Goal: Task Accomplishment & Management: Use online tool/utility

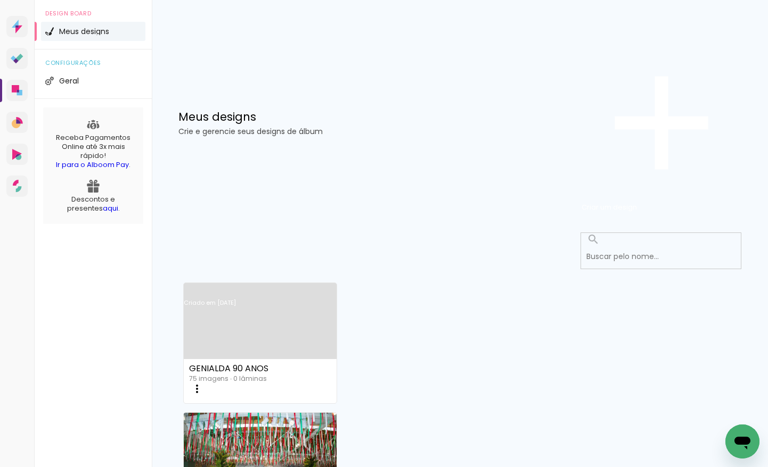
click at [268, 287] on link "Criado em [DATE]" at bounding box center [260, 317] width 153 height 60
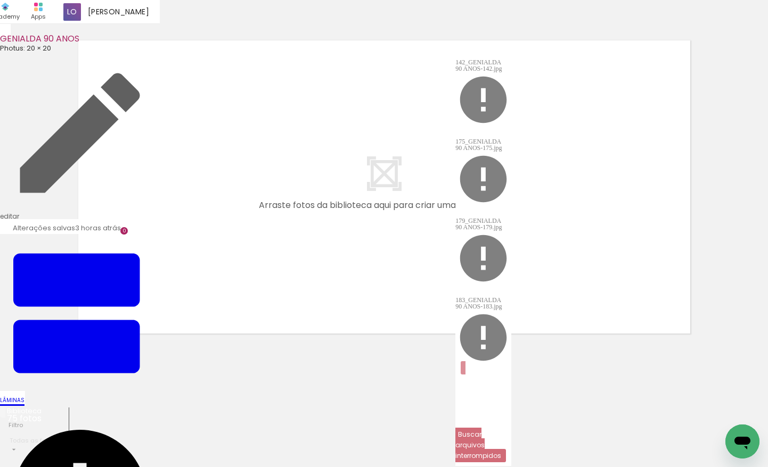
click at [0, 0] on slot "Buscar arquivos interrompidos" at bounding box center [0, 0] width 0 height 0
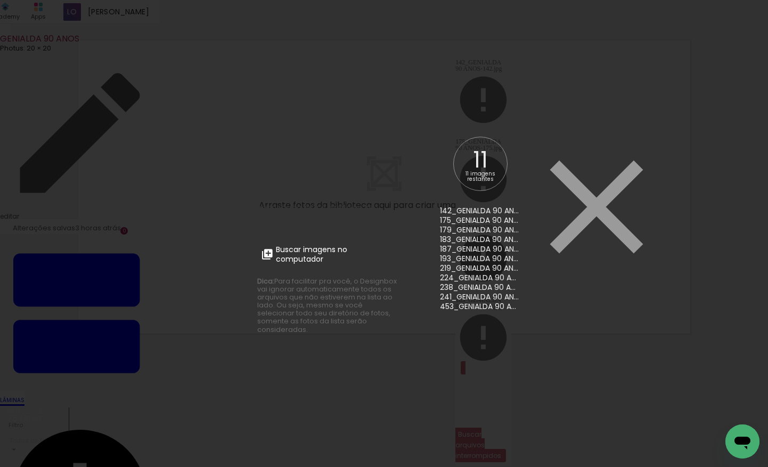
click at [762, 248] on iron-overlay-backdrop at bounding box center [384, 233] width 768 height 467
click at [314, 259] on span "Buscar imagens no computador" at bounding box center [335, 254] width 119 height 19
click at [0, 0] on input "file" at bounding box center [0, 0] width 0 height 0
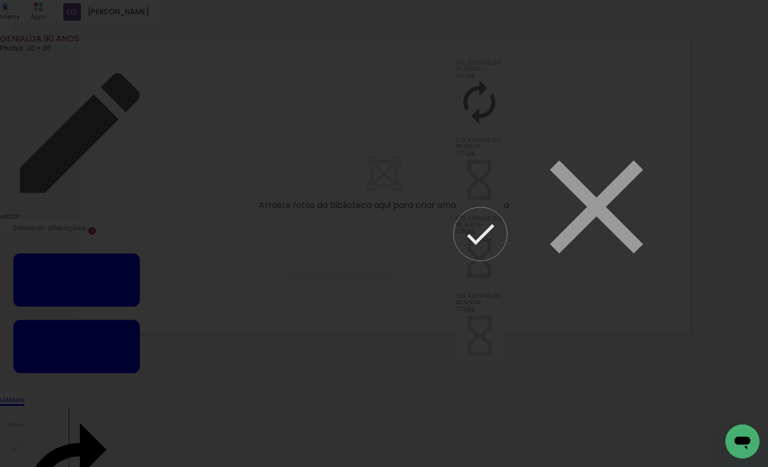
click at [0, 0] on slot "Continuar para o álbum" at bounding box center [0, 0] width 0 height 0
